Goal: Task Accomplishment & Management: Use online tool/utility

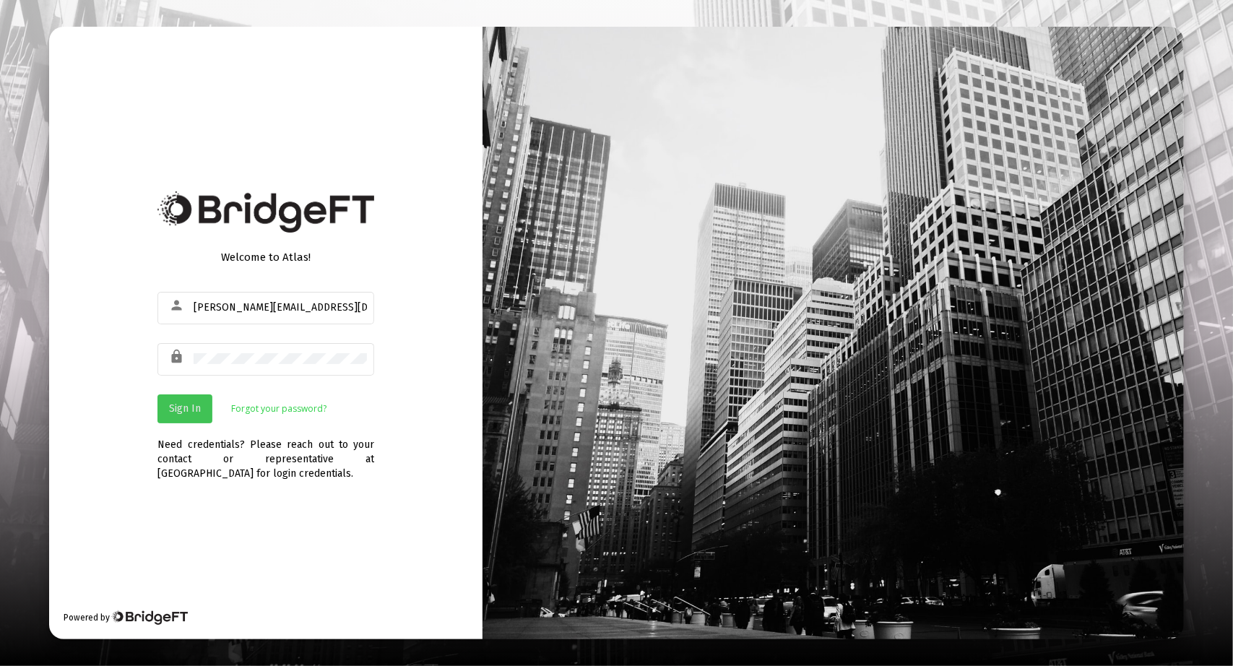
click at [209, 408] on button "Sign In" at bounding box center [184, 408] width 55 height 29
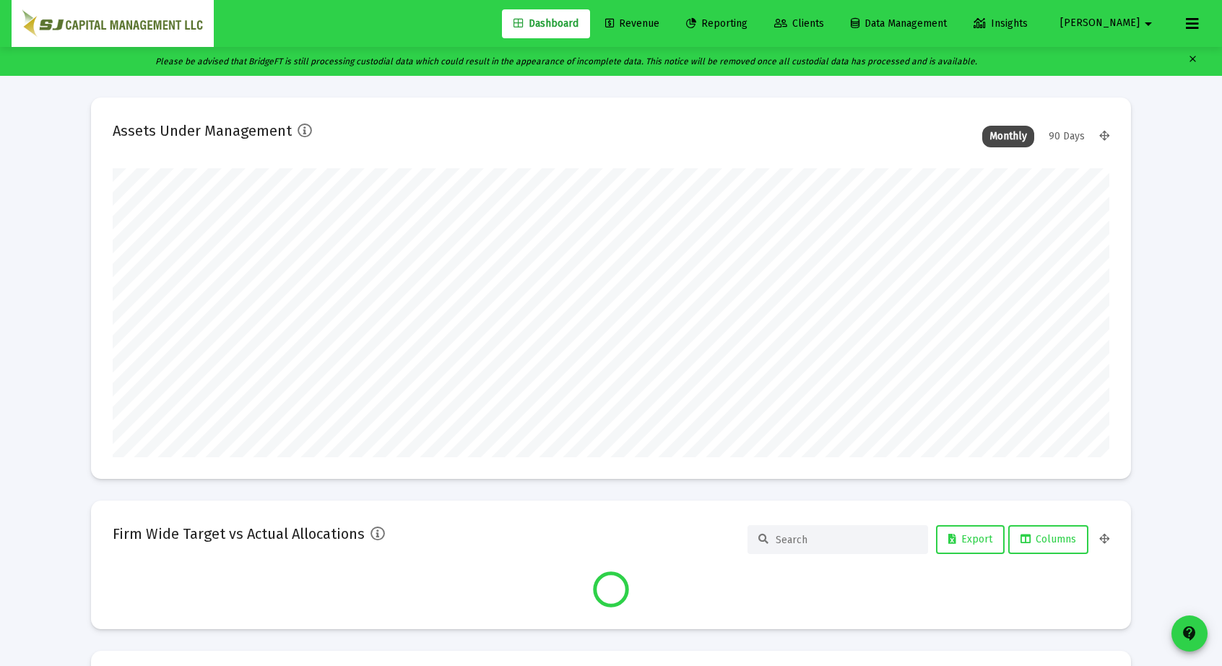
scroll to position [289, 996]
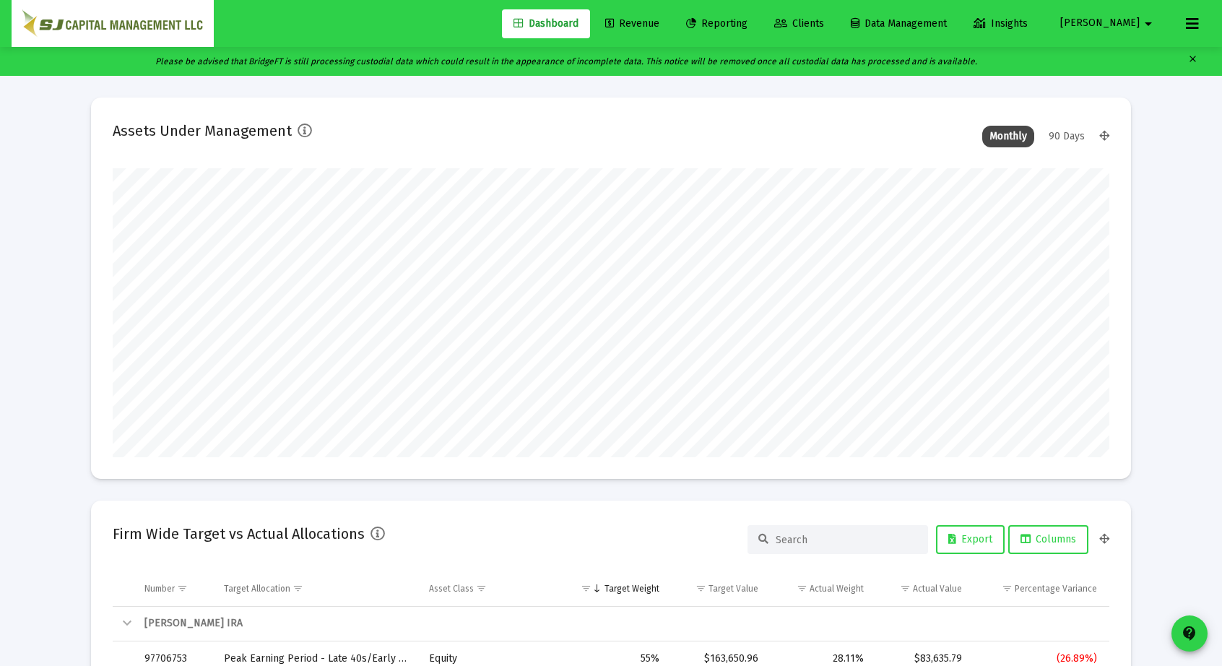
type input "[DATE]"
click at [759, 9] on link "Reporting" at bounding box center [716, 23] width 84 height 29
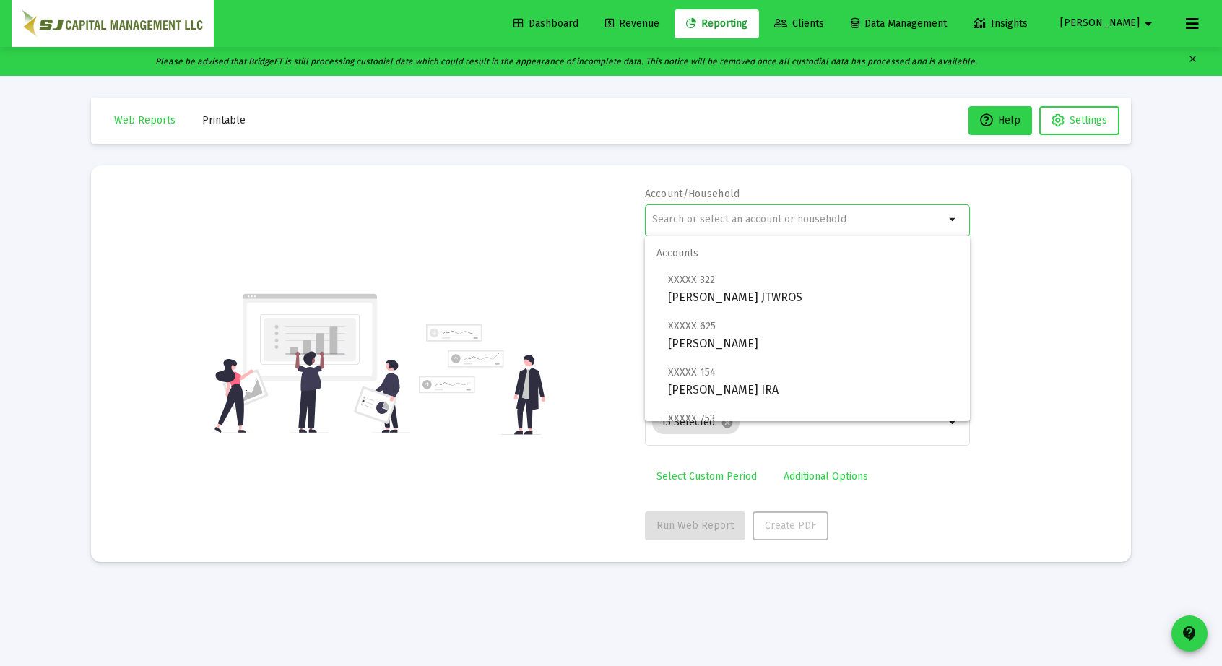
click at [752, 219] on input "text" at bounding box center [798, 220] width 292 height 12
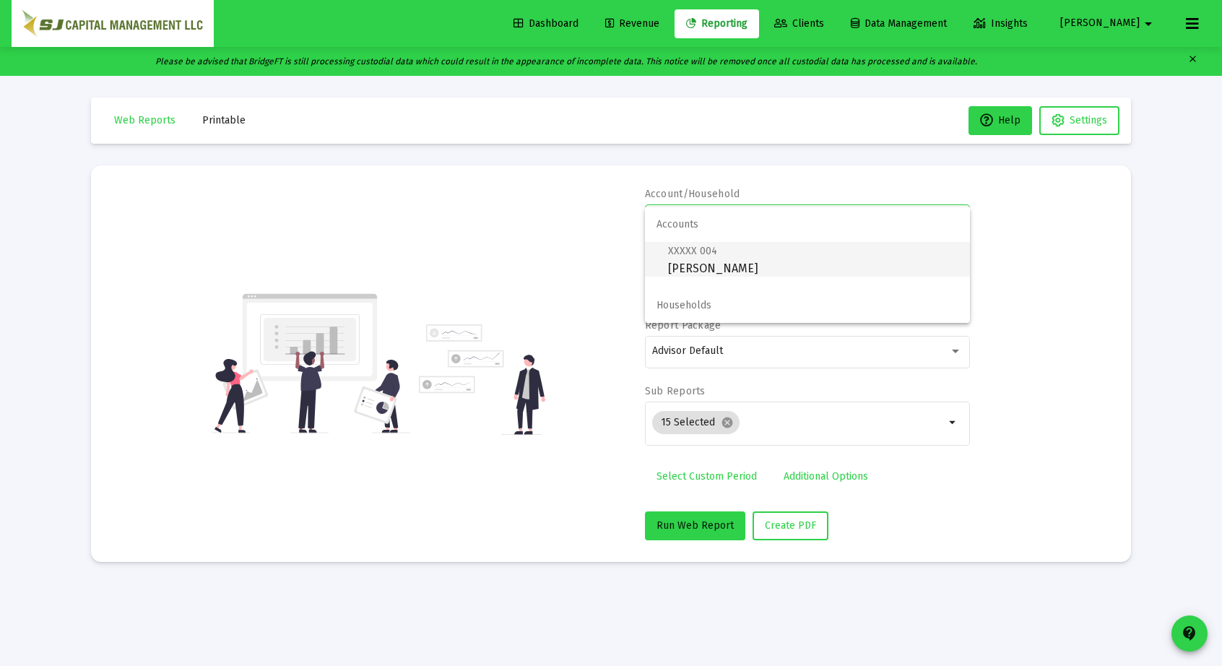
scroll to position [29, 0]
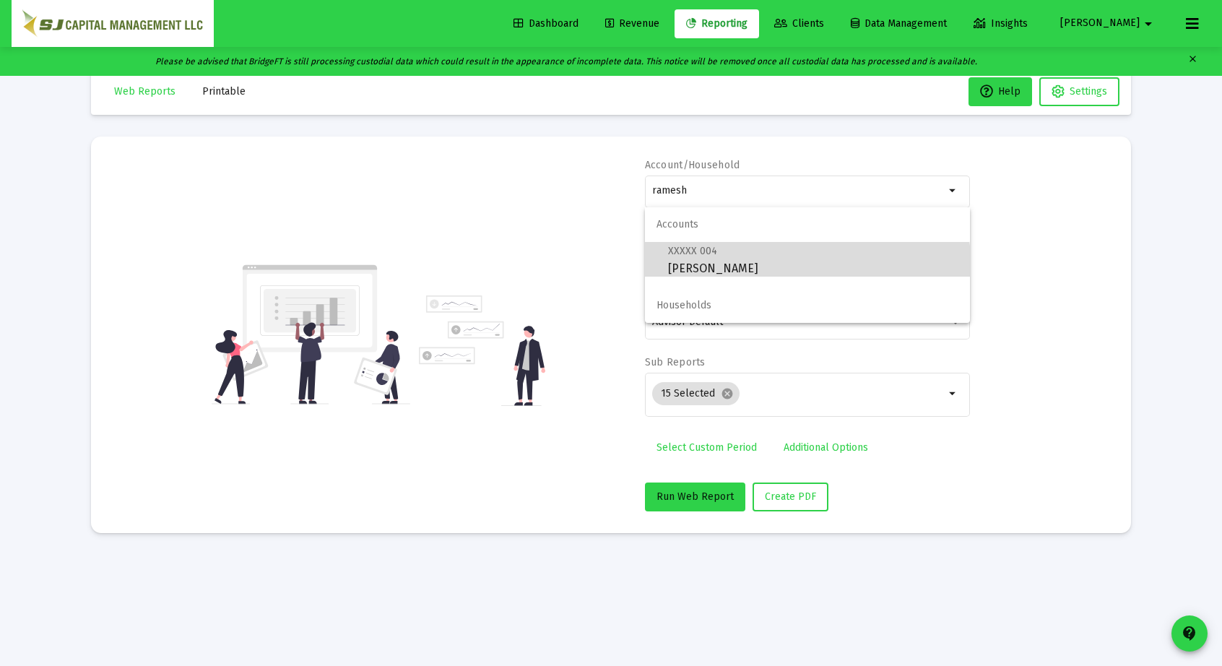
click at [772, 275] on span "XXXXX 004 [PERSON_NAME]" at bounding box center [813, 259] width 290 height 35
type input "[PERSON_NAME]"
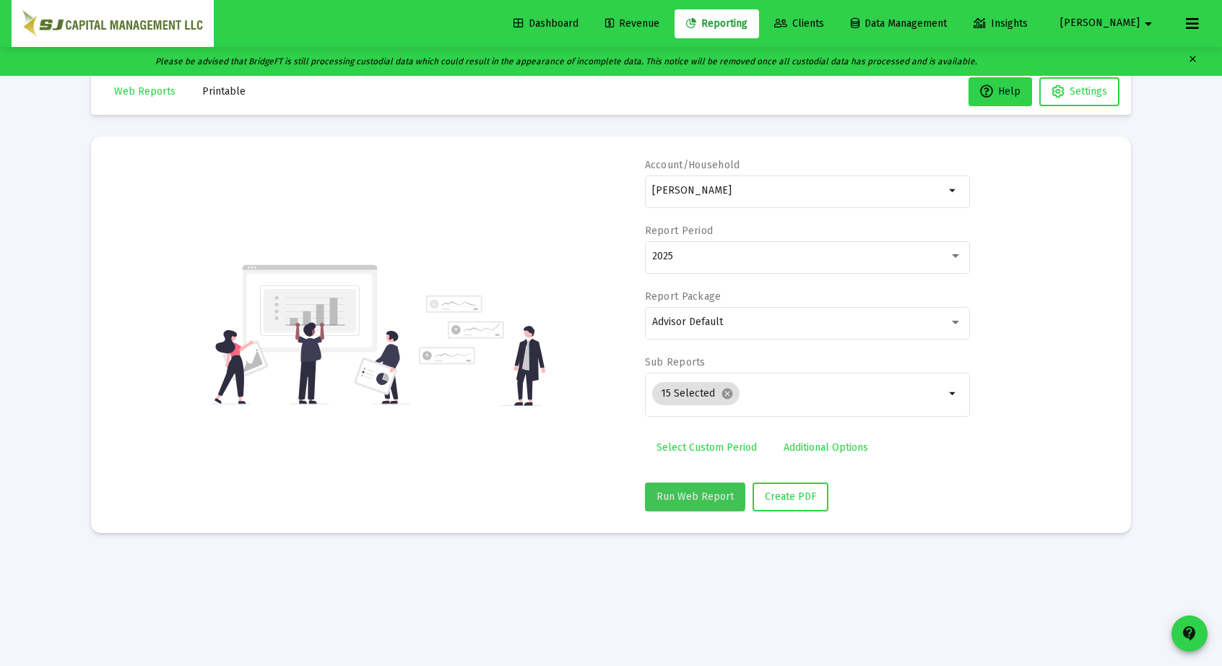
click at [694, 495] on span "Run Web Report" at bounding box center [694, 496] width 77 height 12
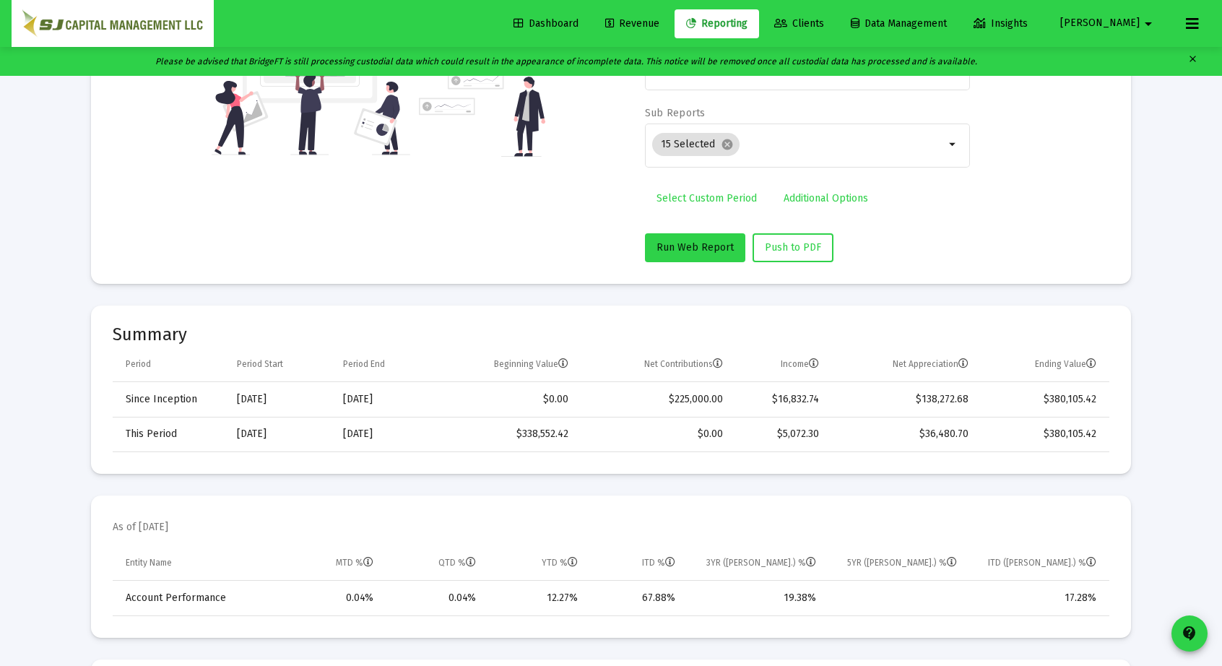
scroll to position [279, 0]
click at [618, 204] on div "Account/[PERSON_NAME] JTWROS arrow_drop_down Report Period 2025 Report Package …" at bounding box center [611, 84] width 996 height 353
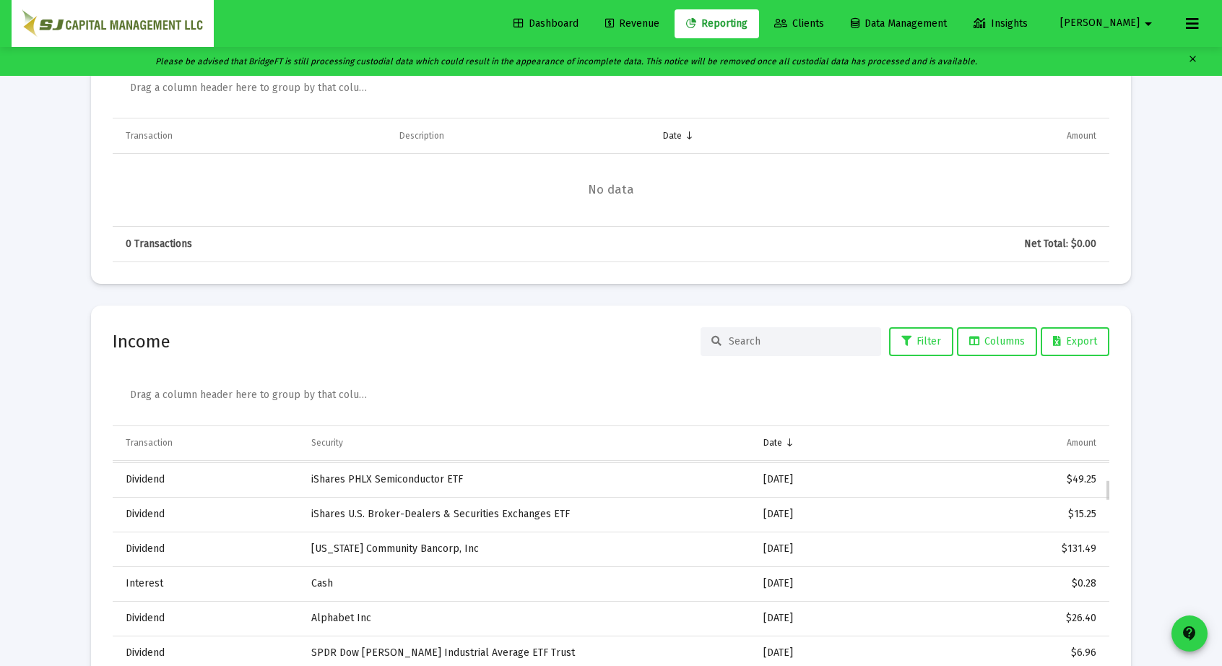
scroll to position [0, 0]
